Goal: Transaction & Acquisition: Download file/media

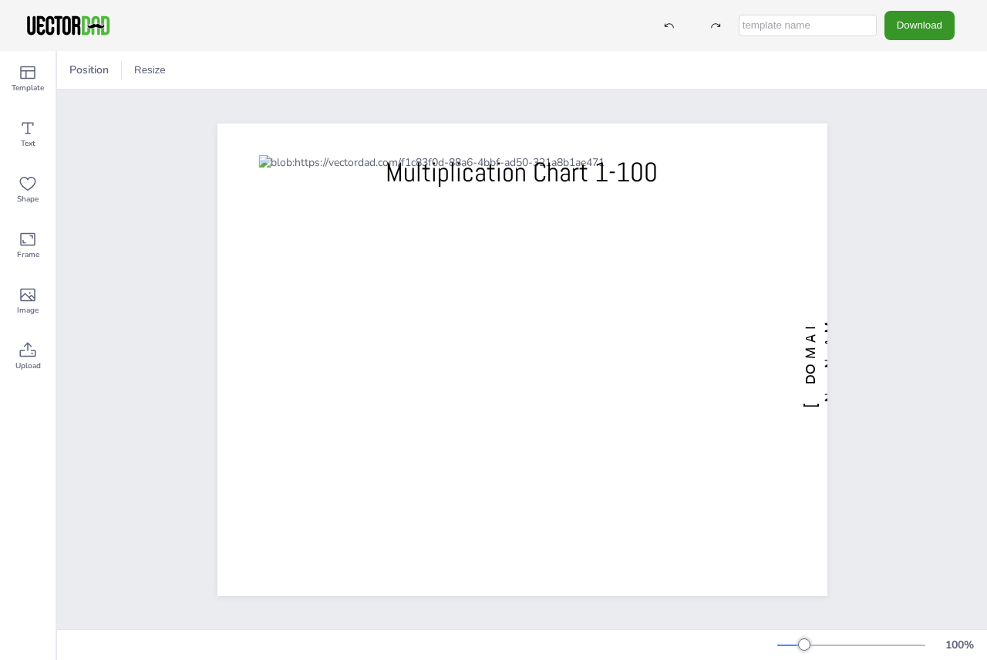
click at [903, 20] on button "Download" at bounding box center [920, 25] width 70 height 29
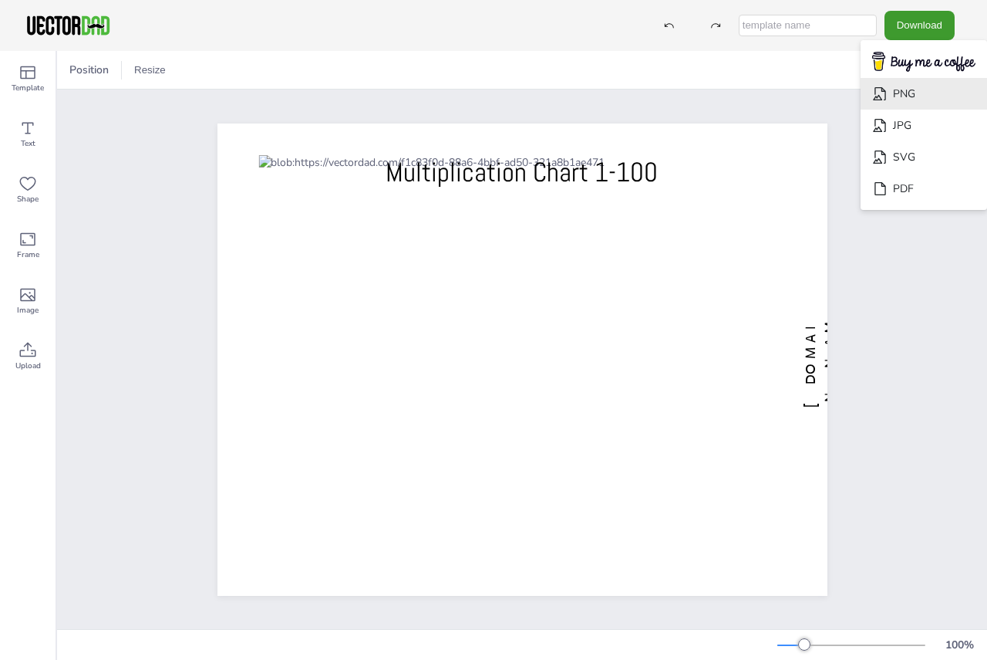
click at [913, 93] on li "PNG" at bounding box center [924, 94] width 127 height 32
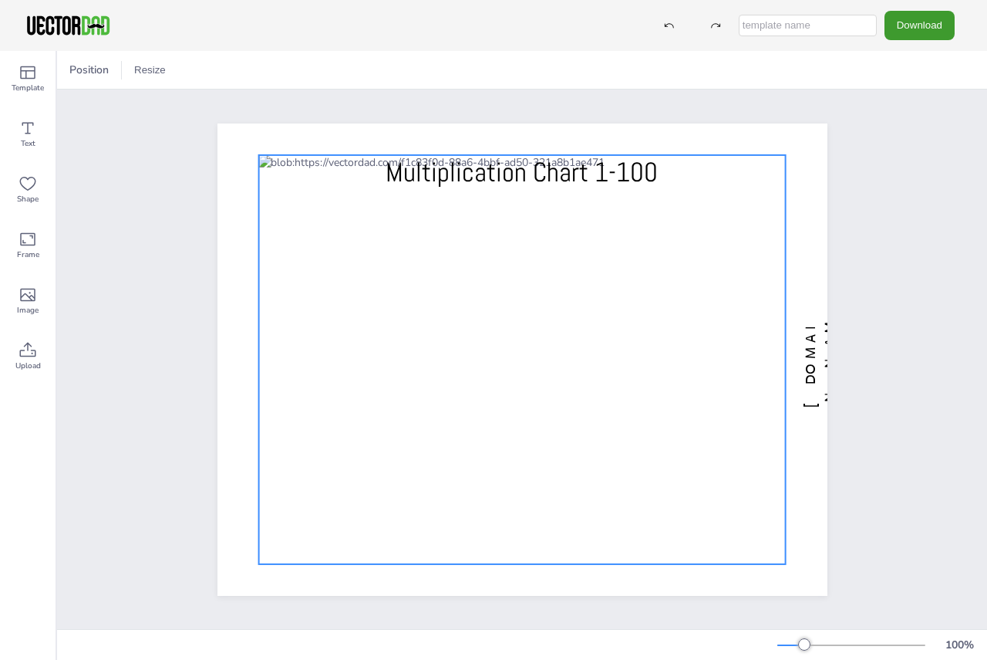
click at [770, 167] on div at bounding box center [522, 358] width 528 height 409
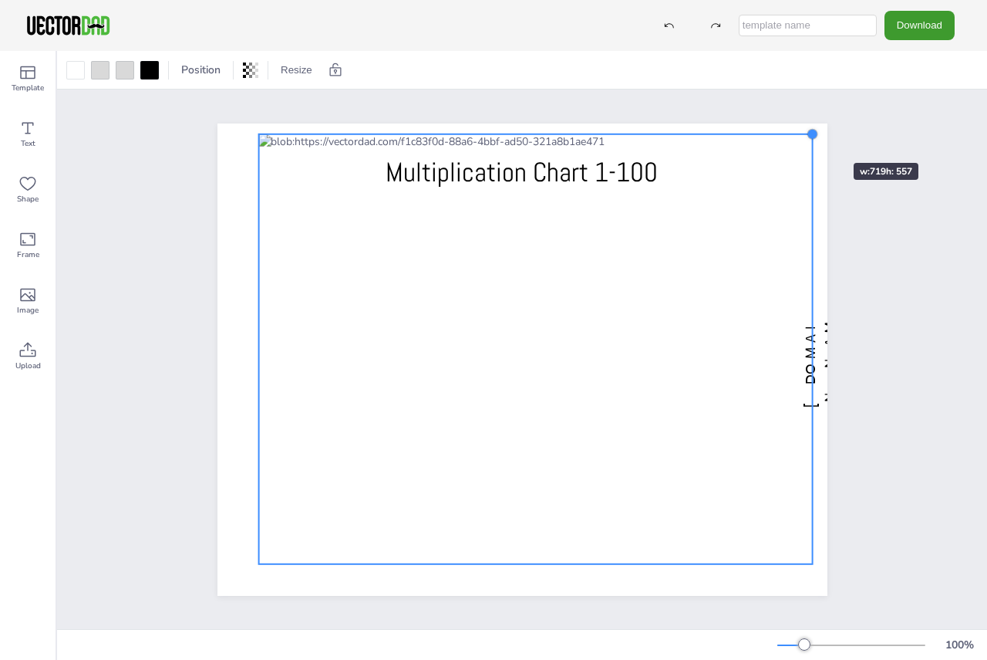
drag, startPoint x: 781, startPoint y: 151, endPoint x: 808, endPoint y: 135, distance: 31.5
click at [808, 135] on div "[DOMAIN_NAME] Multiplication Chart 1-100" at bounding box center [523, 359] width 610 height 472
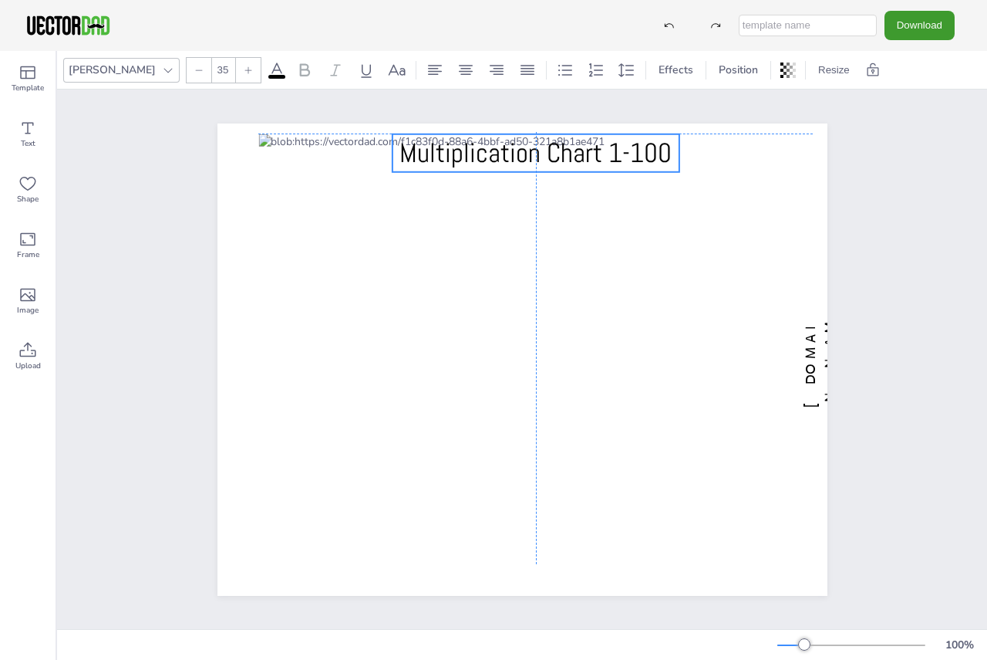
drag, startPoint x: 627, startPoint y: 165, endPoint x: 641, endPoint y: 144, distance: 25.0
click at [641, 144] on span "Multiplication Chart 1-100" at bounding box center [536, 152] width 272 height 34
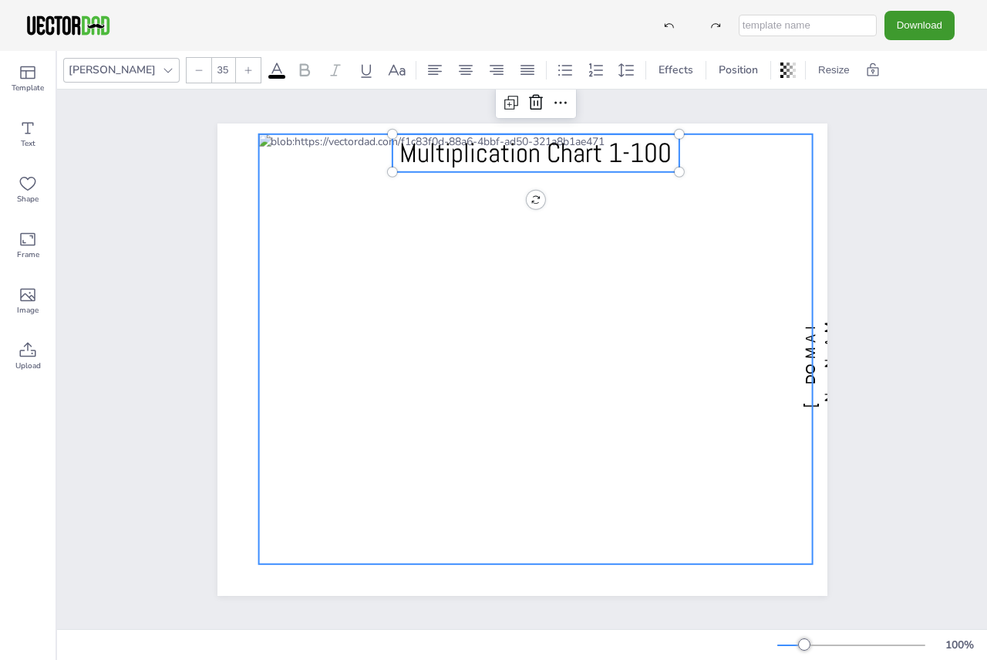
click at [258, 548] on div at bounding box center [535, 348] width 555 height 430
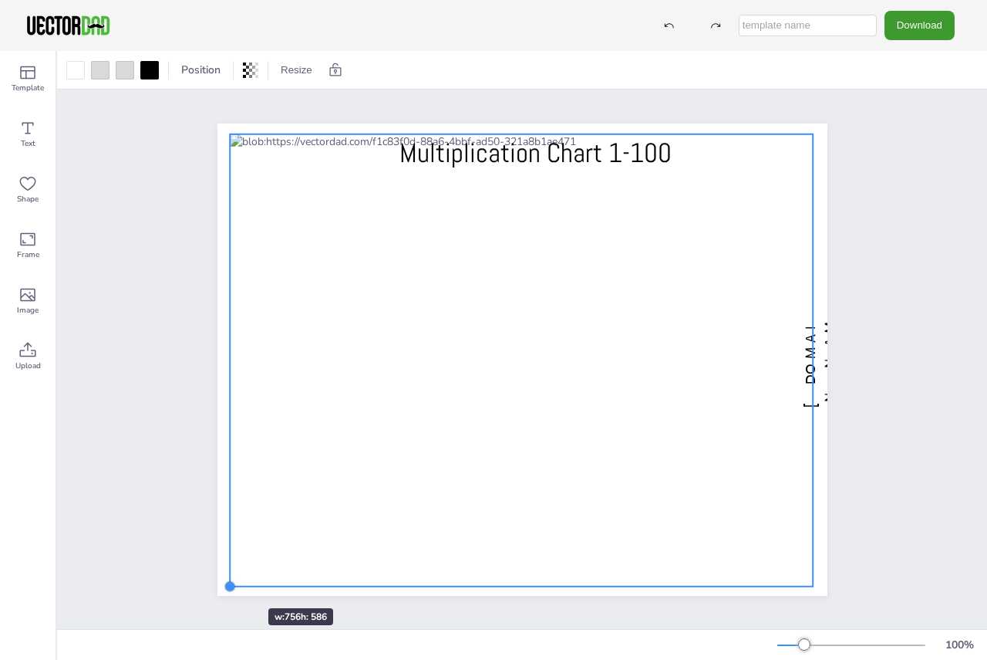
drag, startPoint x: 248, startPoint y: 558, endPoint x: 222, endPoint y: 580, distance: 33.9
click at [224, 580] on div at bounding box center [230, 586] width 12 height 12
click at [813, 356] on p "[DOMAIN_NAME]" at bounding box center [830, 358] width 59 height 107
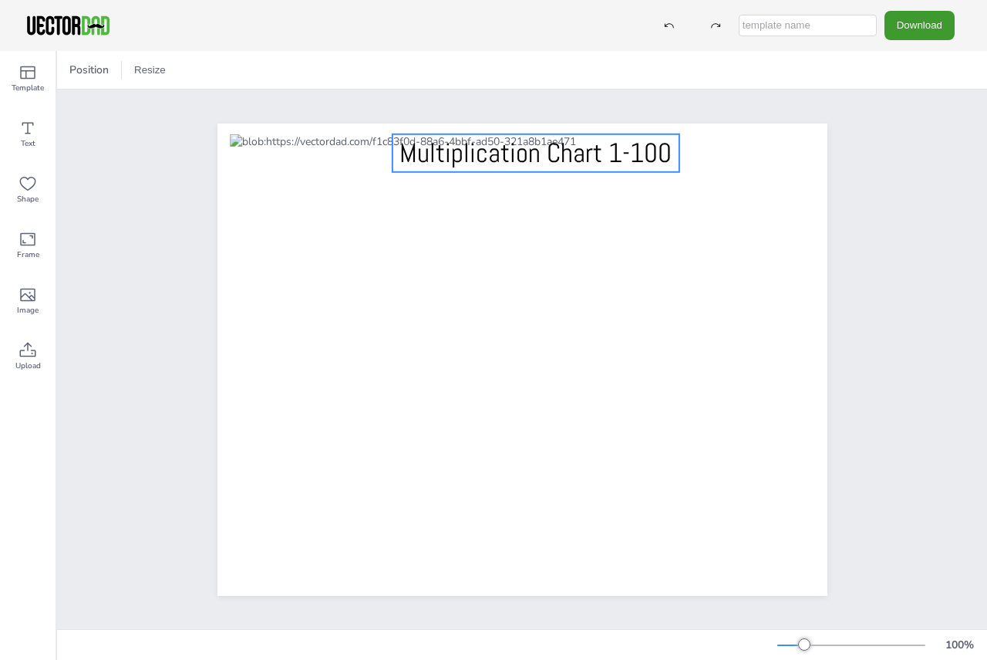
click at [439, 145] on span "Multiplication Chart 1-100" at bounding box center [536, 152] width 272 height 34
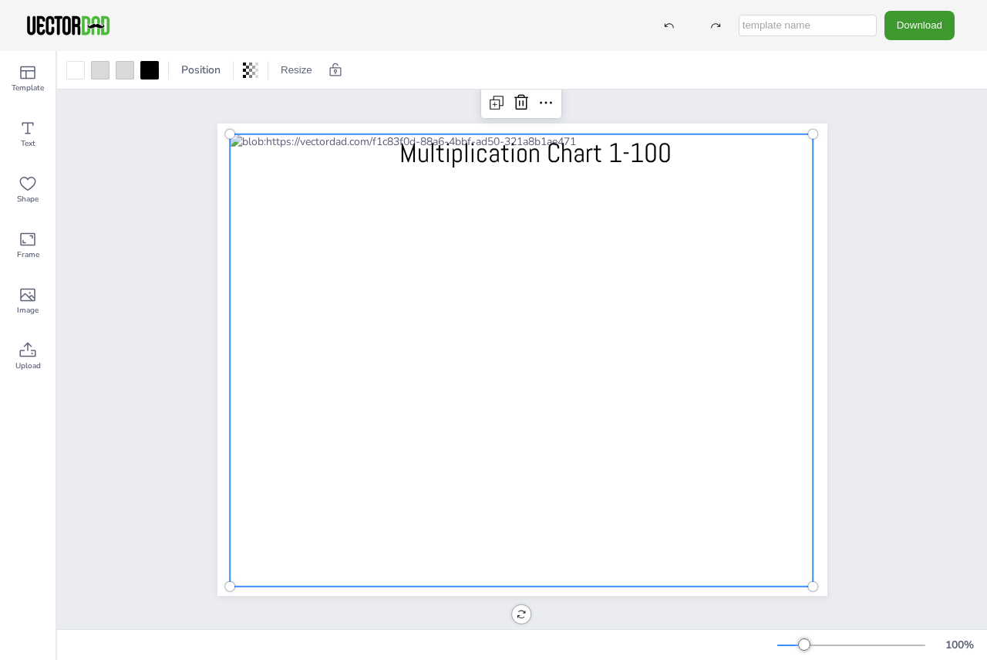
click at [347, 133] on div at bounding box center [521, 359] width 583 height 452
click at [924, 14] on button "Download" at bounding box center [920, 25] width 70 height 29
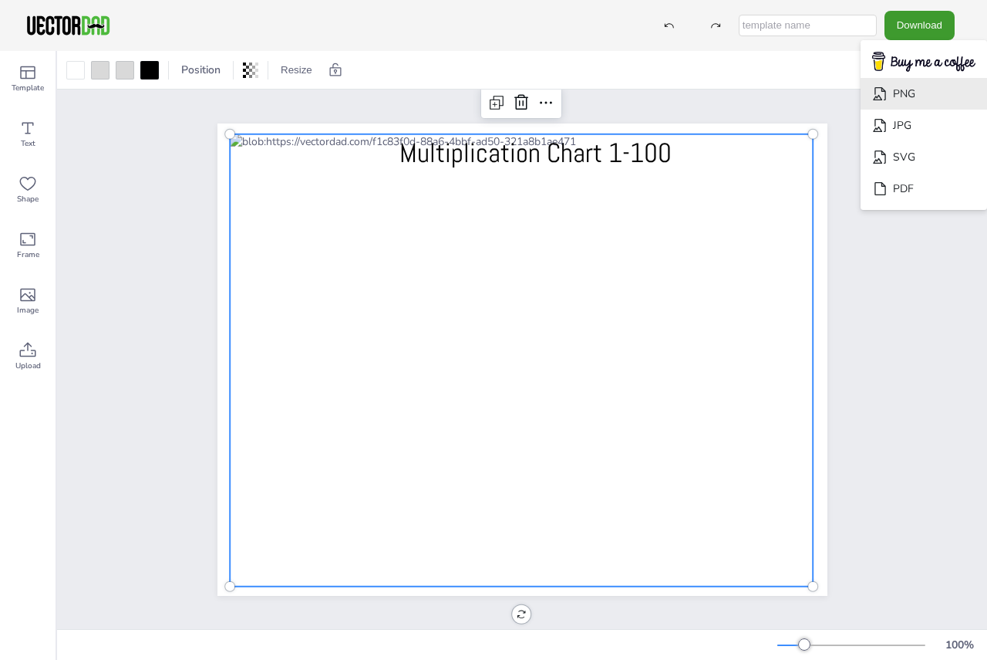
click at [933, 99] on li "PNG" at bounding box center [924, 94] width 127 height 32
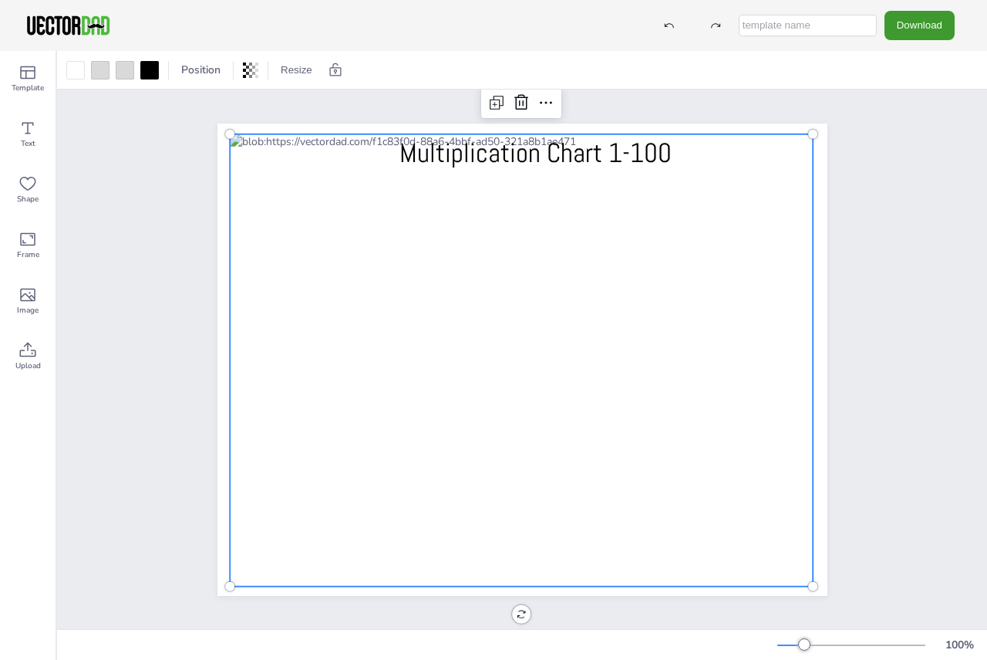
click at [698, 145] on div at bounding box center [521, 359] width 583 height 452
click at [913, 170] on div "Multiplication Chart 1-100" at bounding box center [522, 358] width 930 height 539
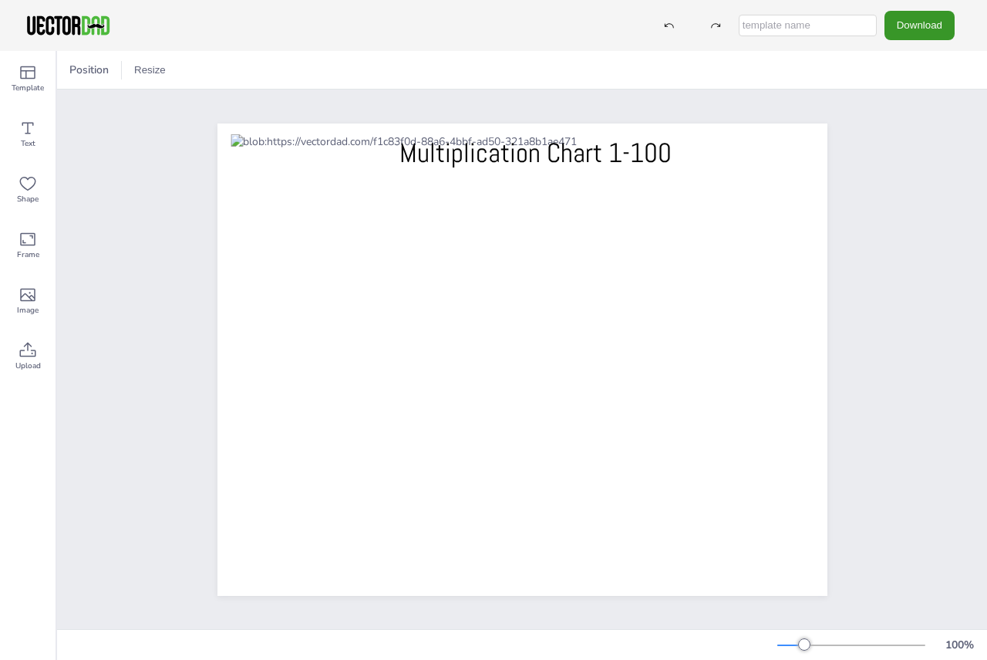
click at [946, 21] on button "Download" at bounding box center [920, 25] width 70 height 29
click at [912, 23] on button "Download" at bounding box center [920, 25] width 70 height 29
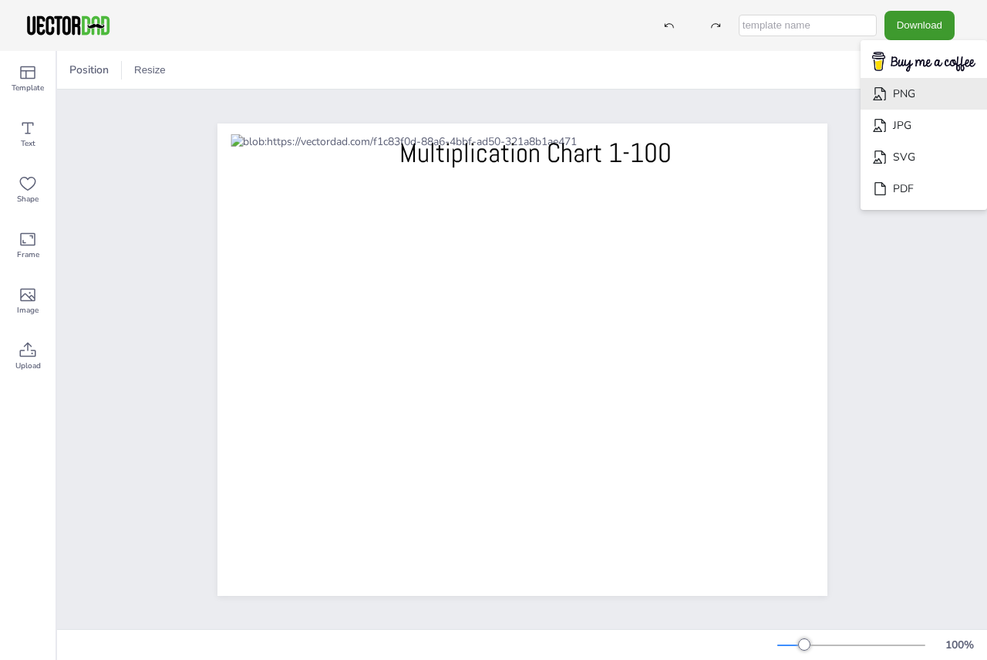
click at [929, 91] on li "PNG" at bounding box center [924, 94] width 127 height 32
